Goal: Download file/media

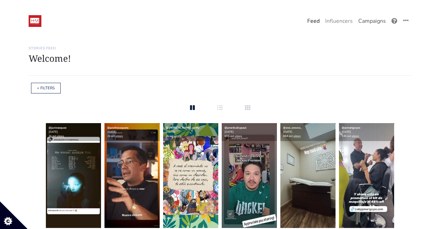
click at [374, 17] on link "Campaigns" at bounding box center [372, 21] width 33 height 14
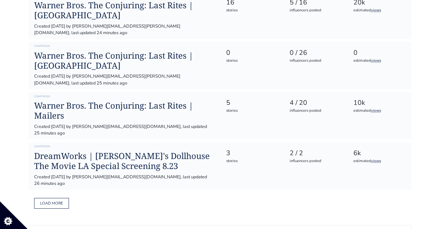
scroll to position [394, 0]
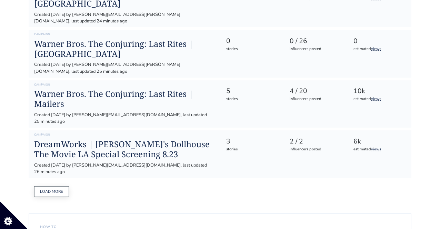
click at [61, 186] on button "Load more" at bounding box center [51, 191] width 35 height 11
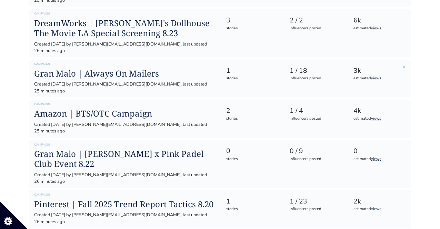
scroll to position [527, 0]
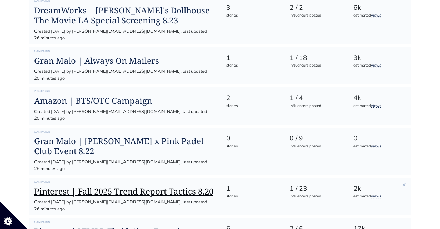
click at [149, 187] on h1 "Pinterest | Fall 2025 Trend Report Tactics 8.20" at bounding box center [124, 192] width 181 height 10
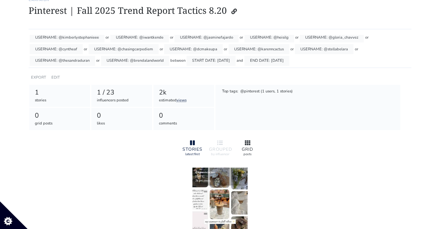
scroll to position [108, 0]
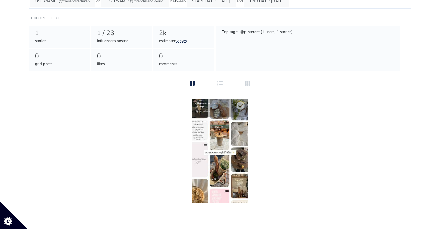
click at [230, 187] on img at bounding box center [219, 151] width 55 height 105
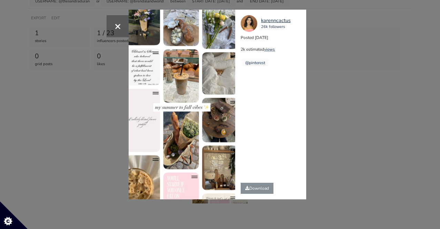
click at [331, 107] on div "× karenncactus 26k followers Posted [DATE] 2k estimated views @pinterest" at bounding box center [220, 114] width 440 height 229
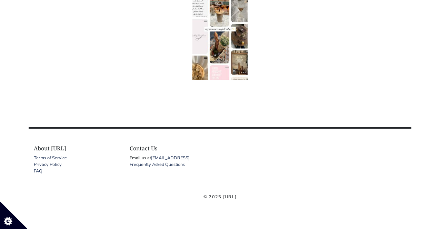
scroll to position [85, 0]
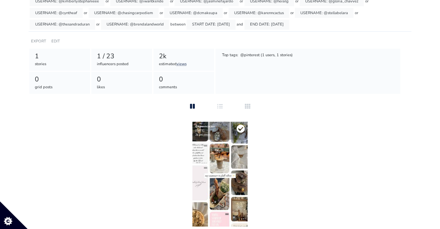
click at [243, 129] on icon at bounding box center [241, 129] width 8 height 8
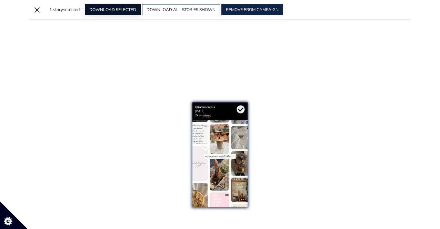
click at [105, 7] on button "DOWNLOAD SELECTED" at bounding box center [113, 9] width 56 height 11
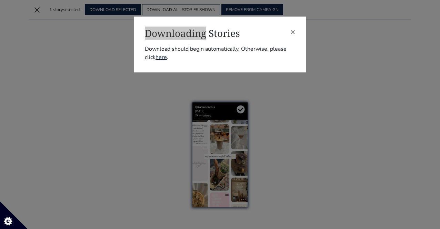
click at [339, 8] on div "× Downloading Stories Download should begin automatically. Otherwise, please cl…" at bounding box center [220, 114] width 440 height 229
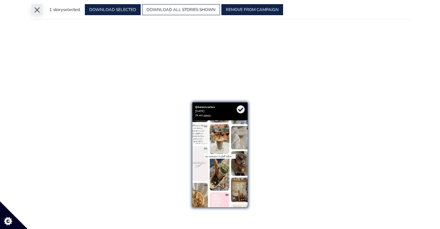
click at [35, 10] on button "×" at bounding box center [36, 9] width 11 height 11
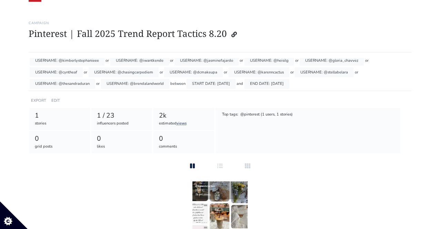
scroll to position [0, 0]
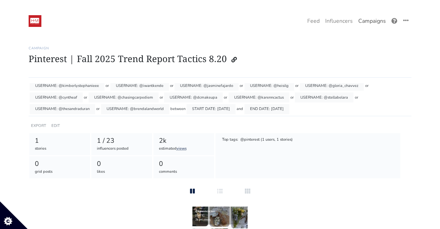
click at [362, 21] on link "Campaigns" at bounding box center [372, 21] width 33 height 14
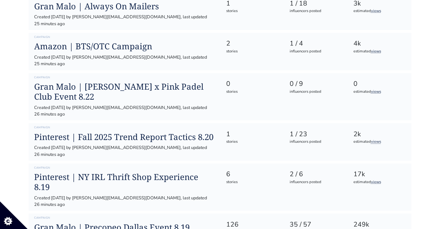
scroll to position [583, 0]
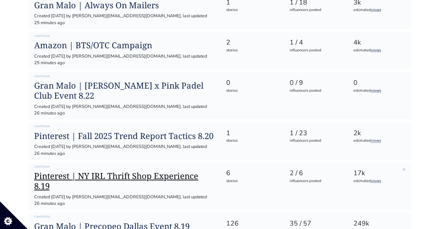
click at [180, 171] on h1 "Pinterest | NY IRL Thrift Shop Experience 8.19" at bounding box center [124, 181] width 181 height 20
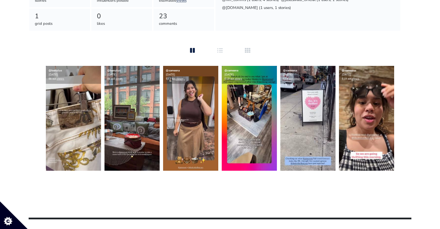
scroll to position [141, 0]
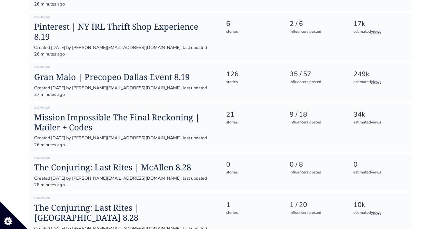
scroll to position [735, 0]
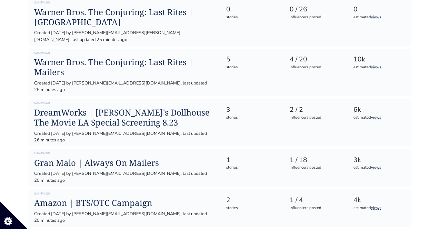
scroll to position [407, 0]
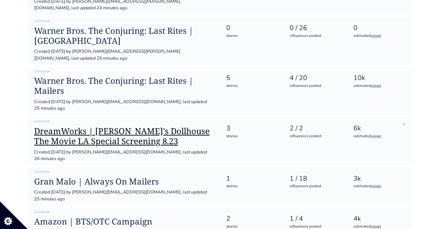
click at [183, 126] on h1 "DreamWorks | [PERSON_NAME]'s Dollhouse The Movie LA Special Screening 8.23" at bounding box center [124, 136] width 181 height 20
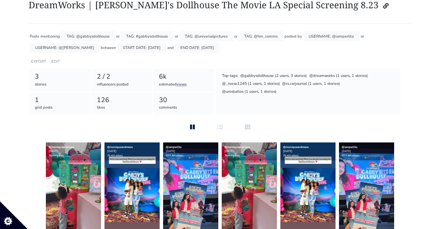
scroll to position [105, 0]
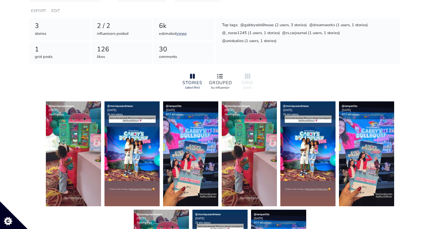
click at [218, 77] on icon at bounding box center [220, 76] width 6 height 6
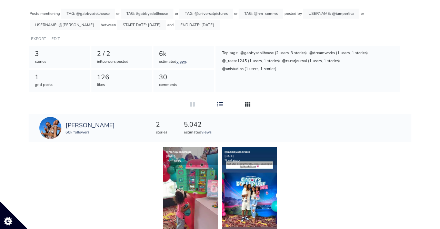
scroll to position [0, 0]
